Goal: Information Seeking & Learning: Learn about a topic

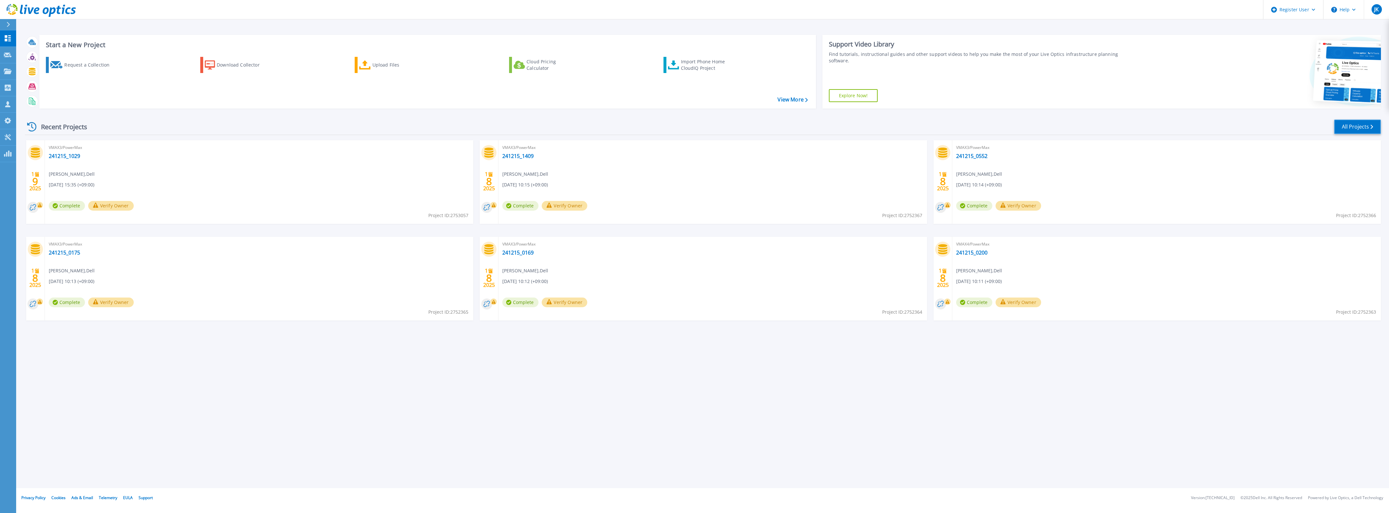
click at [1353, 132] on link "All Projects" at bounding box center [1357, 127] width 47 height 15
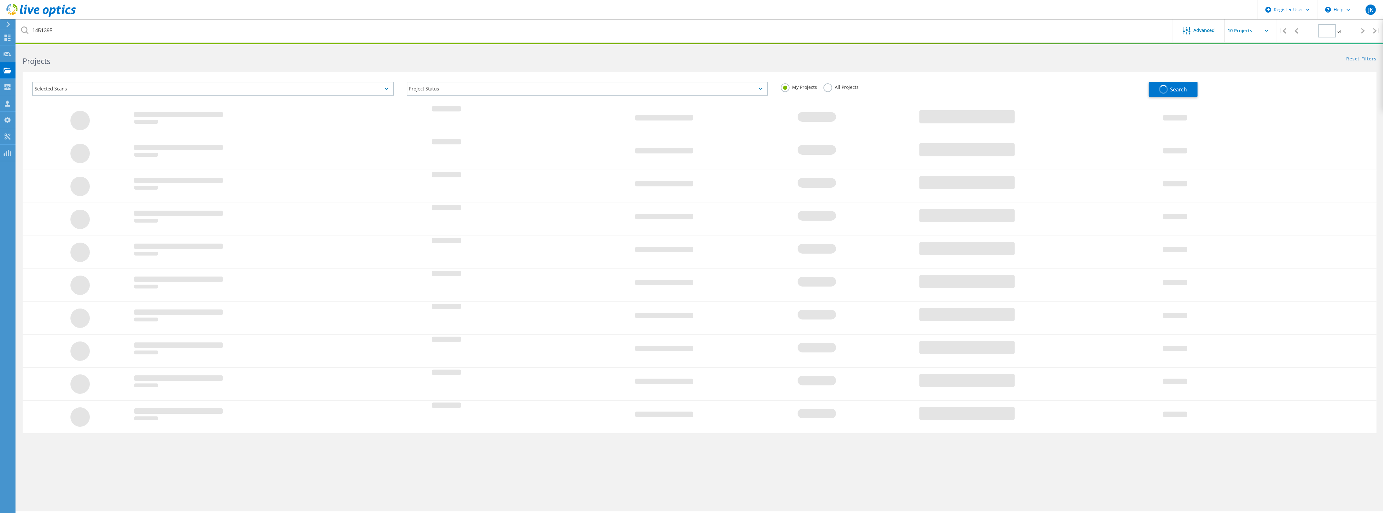
type input "1"
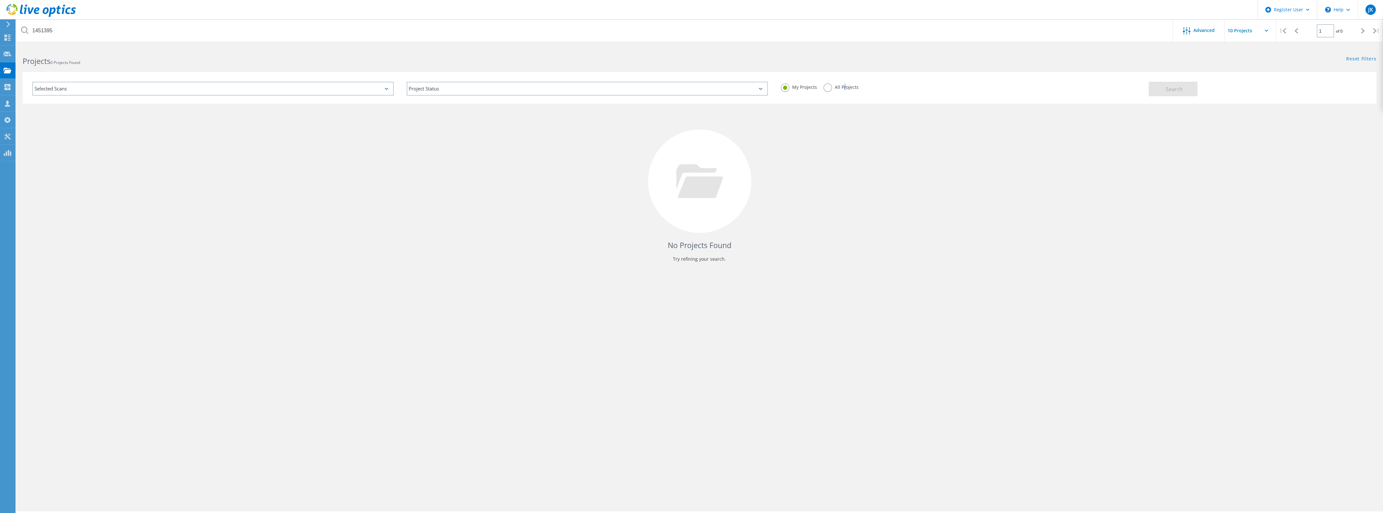
click at [844, 86] on label "All Projects" at bounding box center [840, 86] width 35 height 6
click at [0, 0] on input "All Projects" at bounding box center [0, 0] width 0 height 0
click at [1157, 90] on button "Search" at bounding box center [1173, 89] width 49 height 15
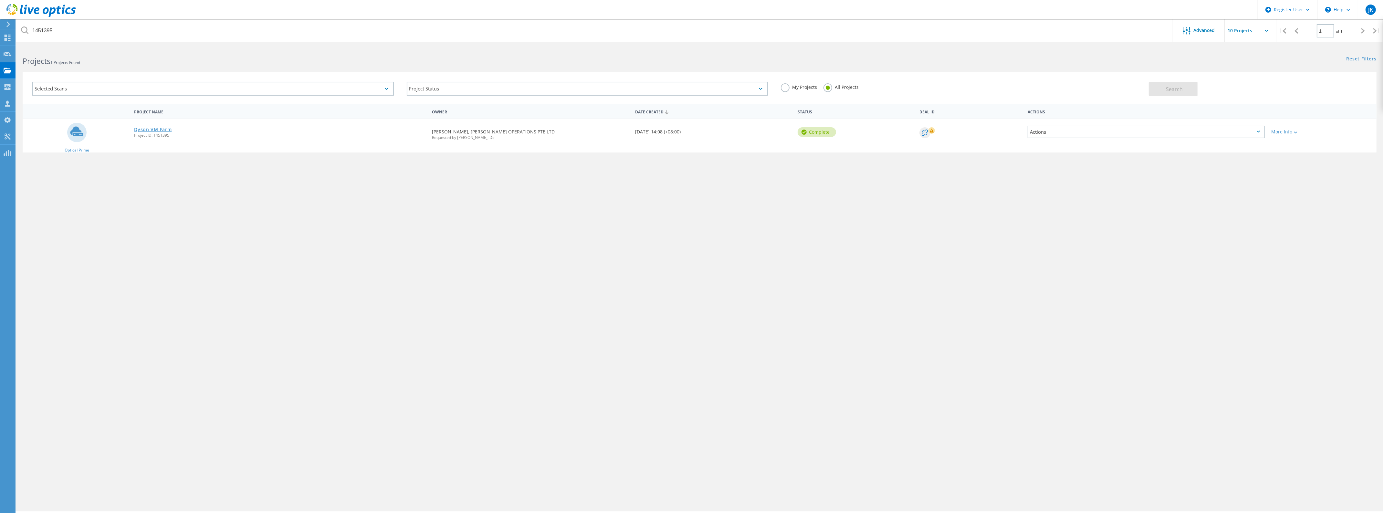
click at [166, 128] on link "Dyson VM Farm" at bounding box center [152, 129] width 37 height 5
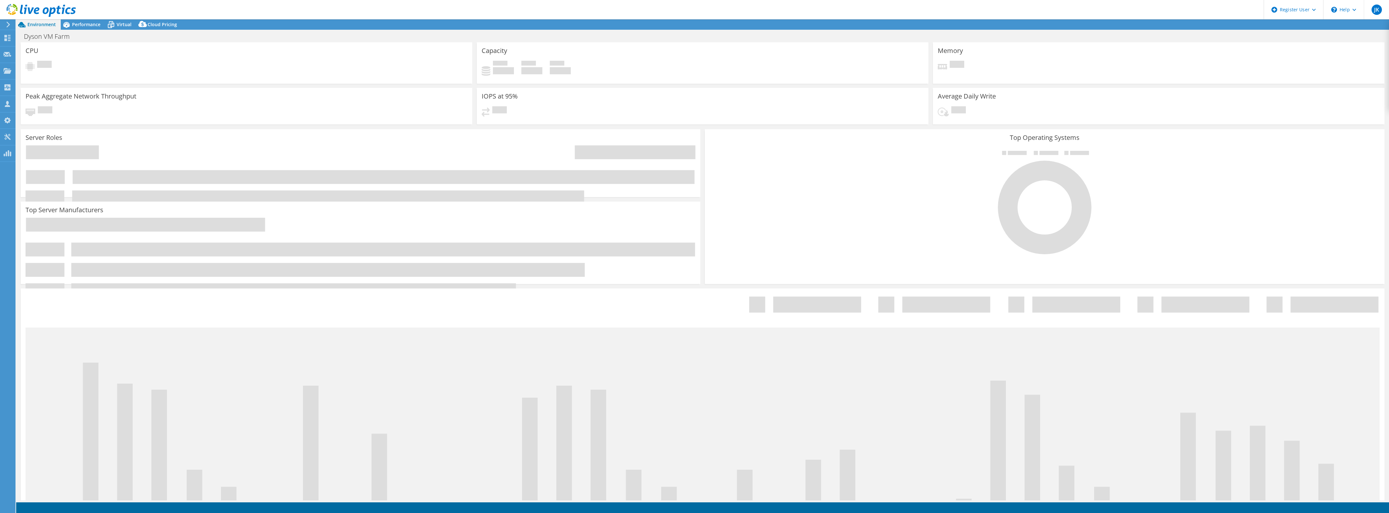
select select "Tokyo"
select select "JPY"
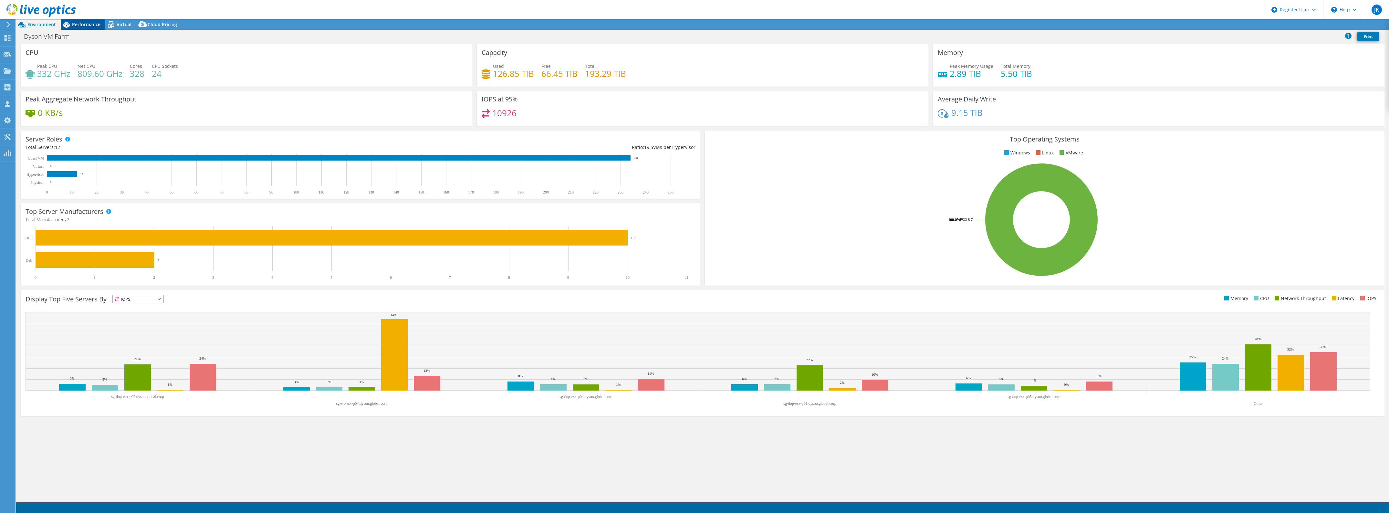
click at [85, 26] on span "Performance" at bounding box center [86, 24] width 28 height 6
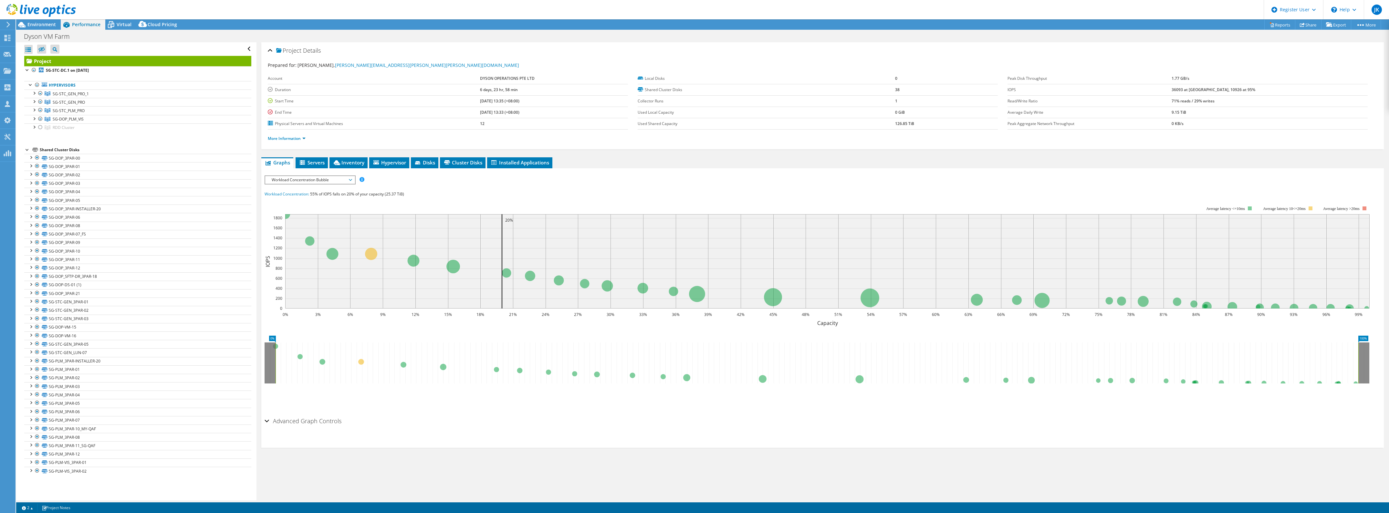
click at [323, 183] on span "Workload Concentration Bubble" at bounding box center [309, 180] width 83 height 8
click at [322, 189] on li "IOPS" at bounding box center [309, 188] width 89 height 8
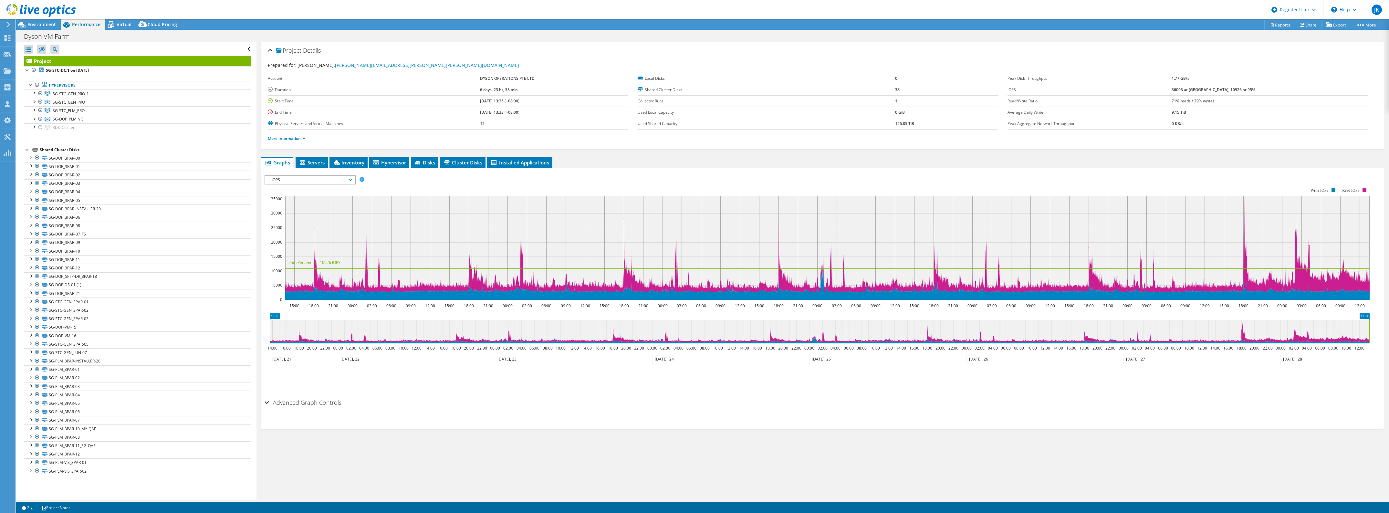
click at [779, 215] on icon at bounding box center [779, 248] width 0 height 104
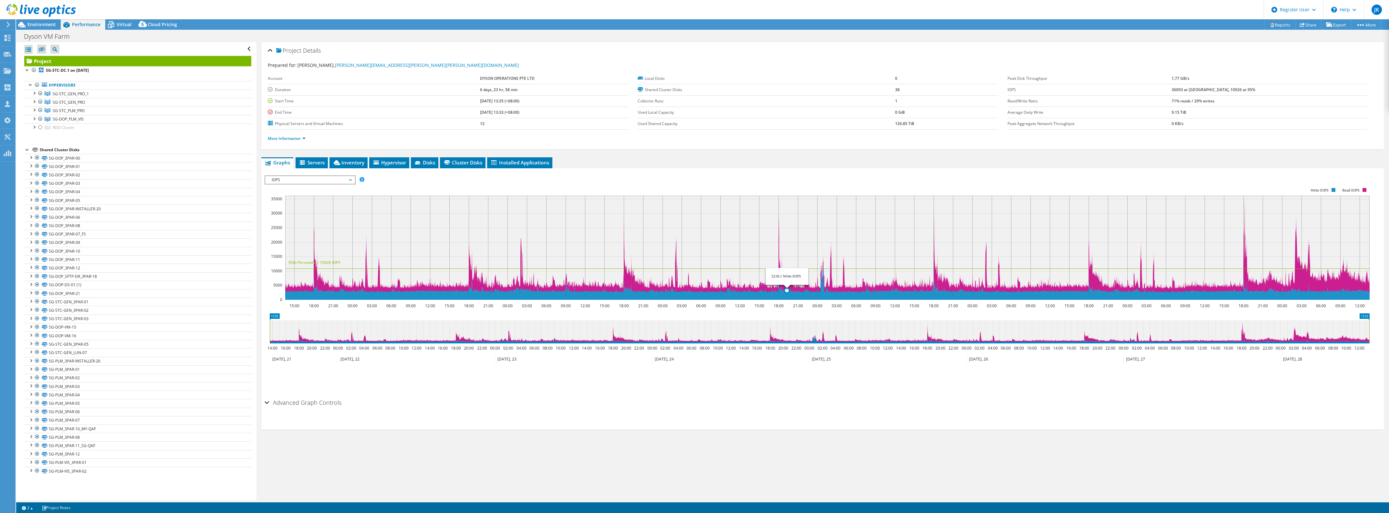
click at [785, 294] on icon at bounding box center [827, 282] width 1084 height 36
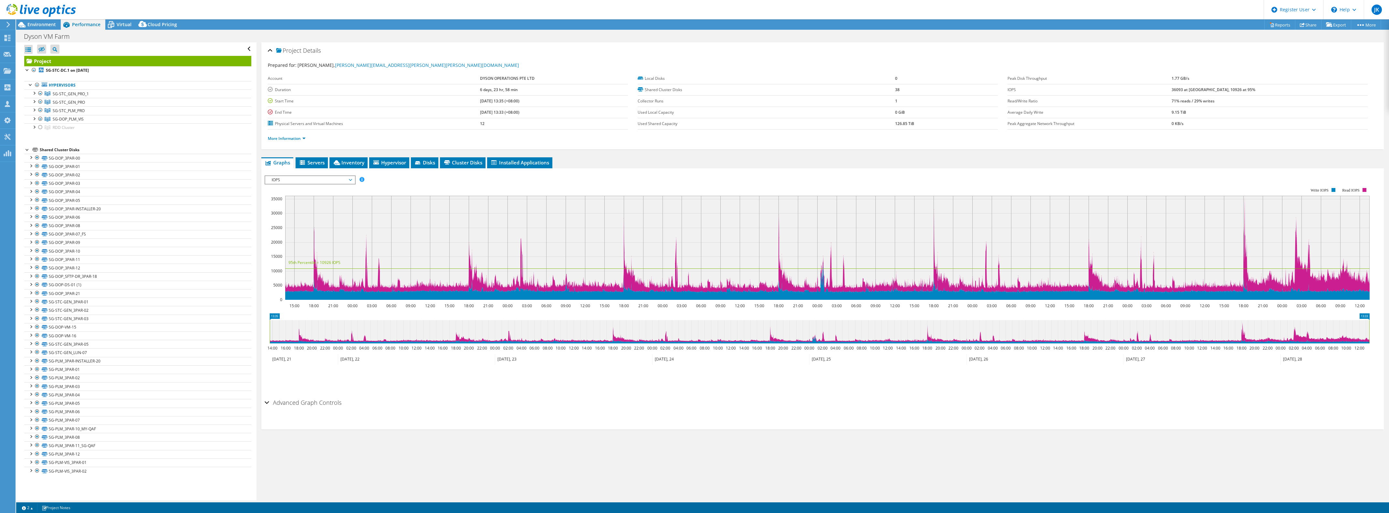
click at [350, 423] on div "Advanced Graph Controls Time Display Mode: UTC-12:00 UTC-11:00 UTC-10:00 UTC-09…" at bounding box center [823, 412] width 1116 height 33
